Goal: Browse casually

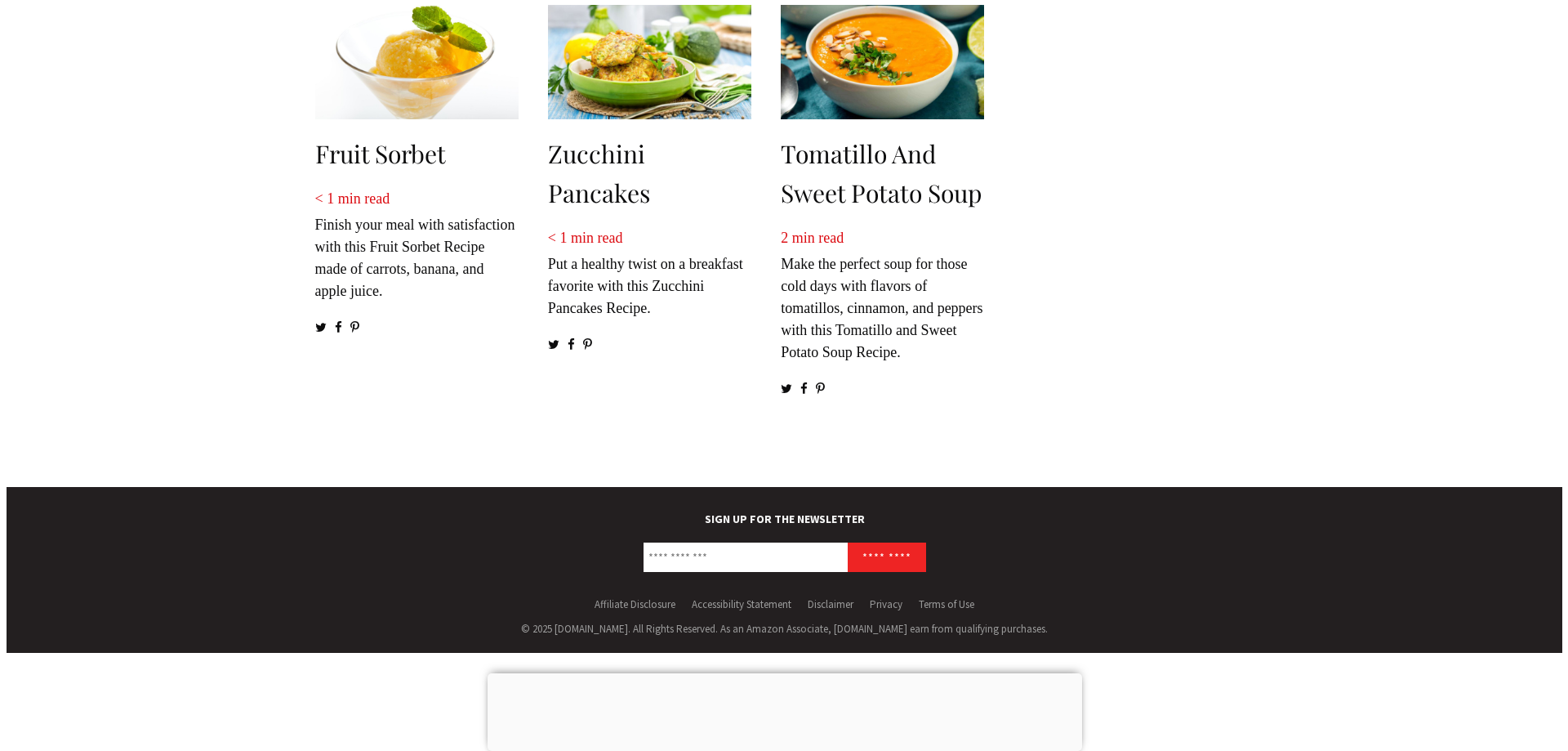
scroll to position [2300, 0]
